Goal: Task Accomplishment & Management: Manage account settings

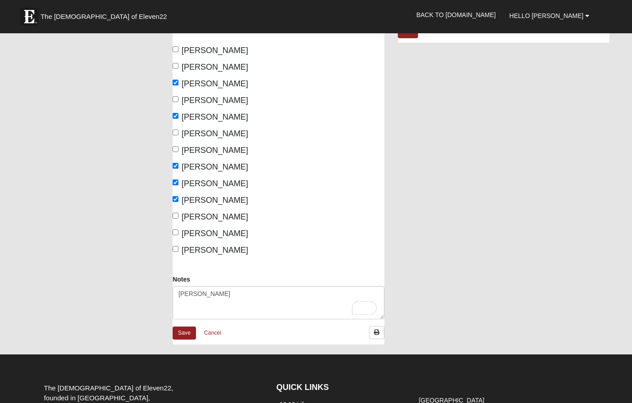
scroll to position [118, 0]
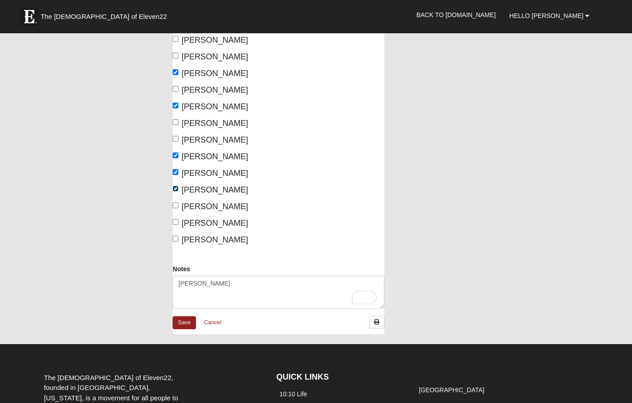
click at [177, 188] on input "[PERSON_NAME]" at bounding box center [176, 189] width 6 height 6
checkbox input "false"
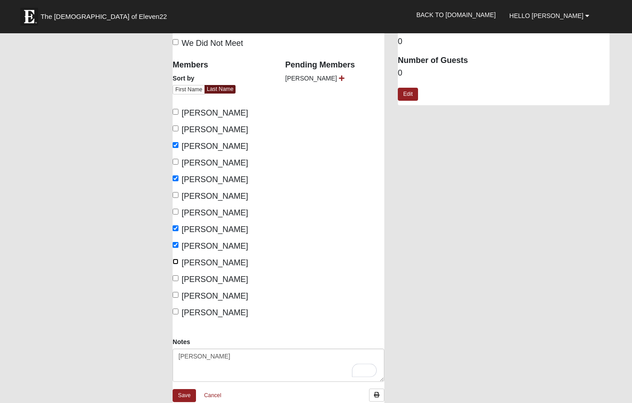
scroll to position [0, 0]
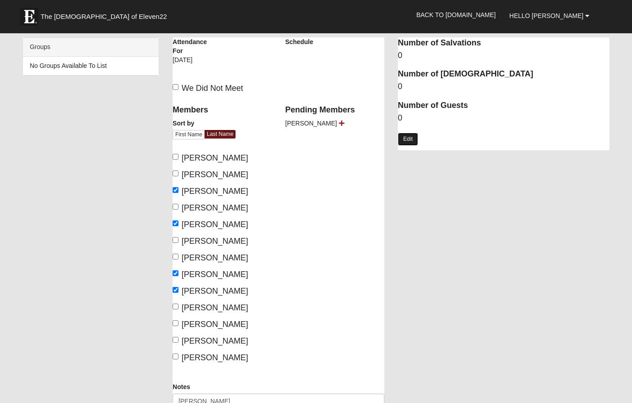
click at [411, 141] on link "Edit" at bounding box center [408, 139] width 20 height 13
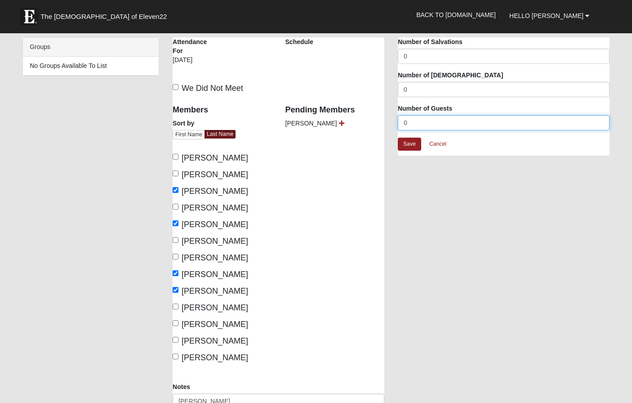
drag, startPoint x: 411, startPoint y: 125, endPoint x: 402, endPoint y: 125, distance: 8.5
click at [402, 125] on input "0" at bounding box center [504, 122] width 212 height 15
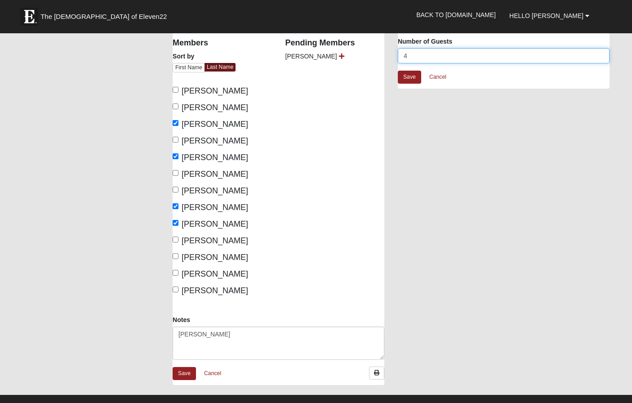
scroll to position [69, 0]
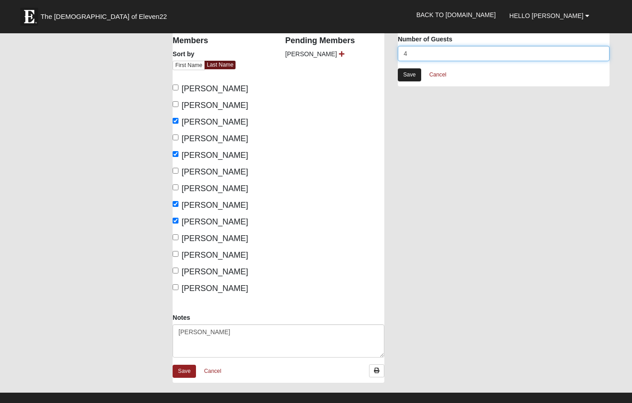
type input "4"
click at [411, 75] on link "Save" at bounding box center [409, 74] width 23 height 13
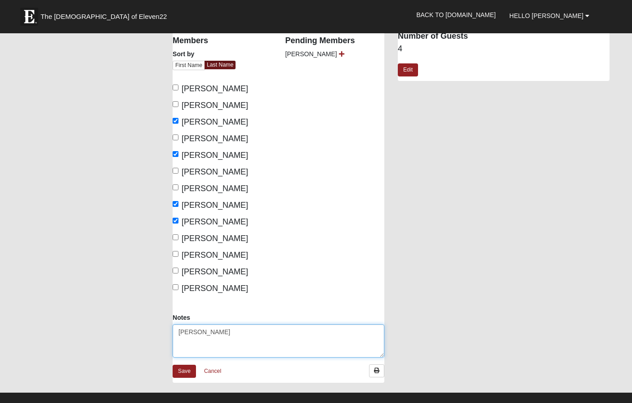
click at [225, 335] on textarea "[PERSON_NAME]" at bounding box center [279, 340] width 212 height 33
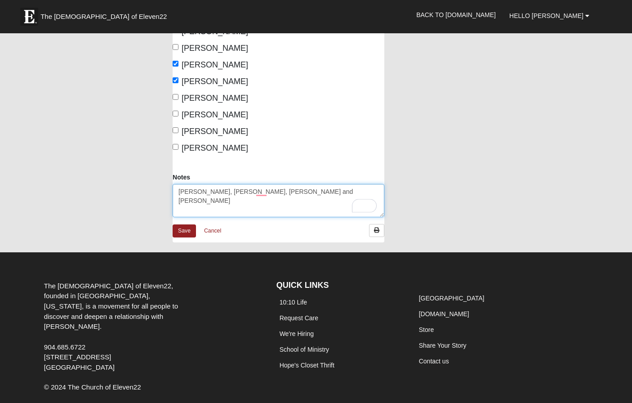
scroll to position [240, 0]
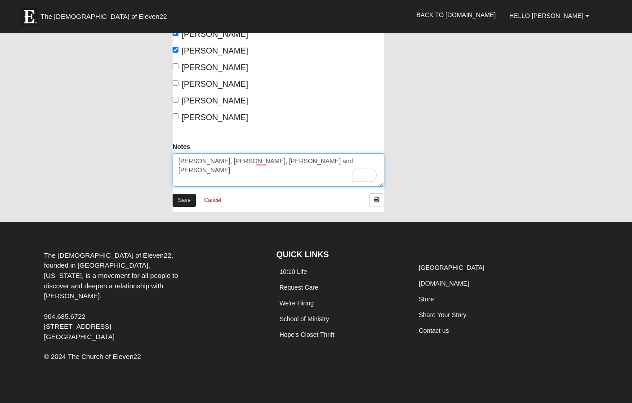
type textarea "[PERSON_NAME], [PERSON_NAME], [PERSON_NAME] and [PERSON_NAME]"
click at [185, 201] on link "Save" at bounding box center [184, 200] width 23 height 13
